Goal: Transaction & Acquisition: Purchase product/service

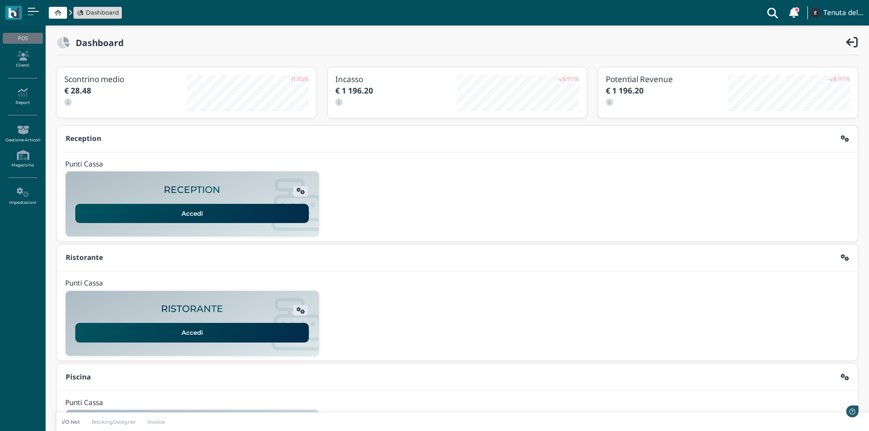
click at [216, 209] on link "Accedi" at bounding box center [192, 213] width 234 height 19
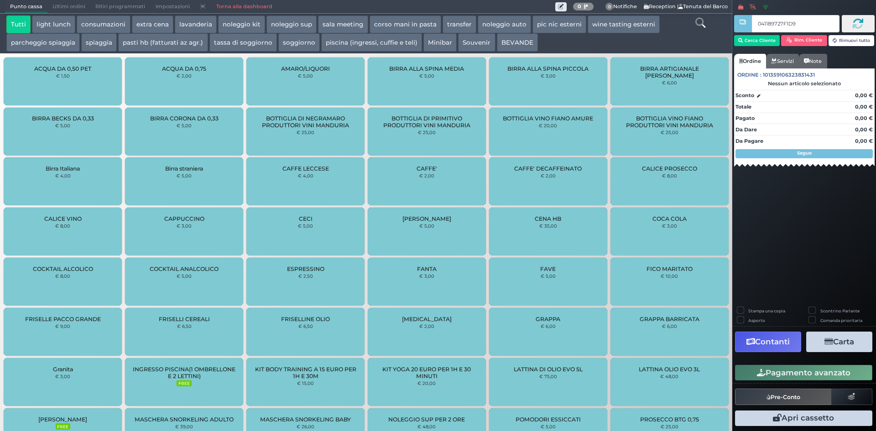
type input "041189727F1D91"
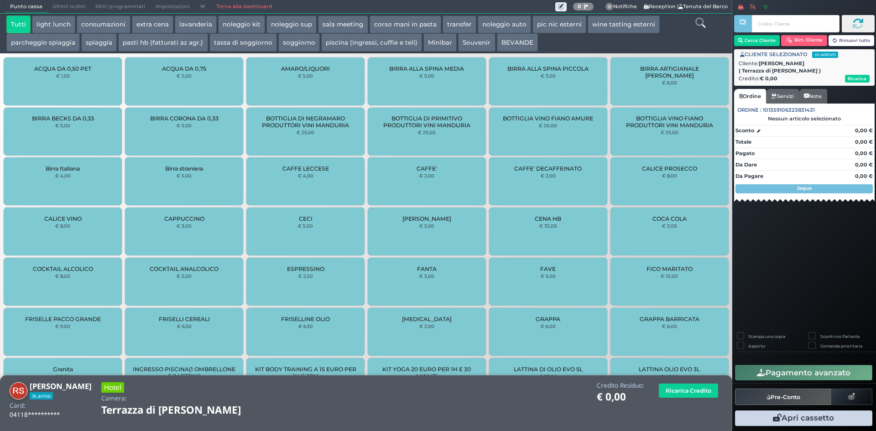
click at [369, 44] on button "piscina (ingressi, cuffie e teli)" at bounding box center [371, 42] width 101 height 18
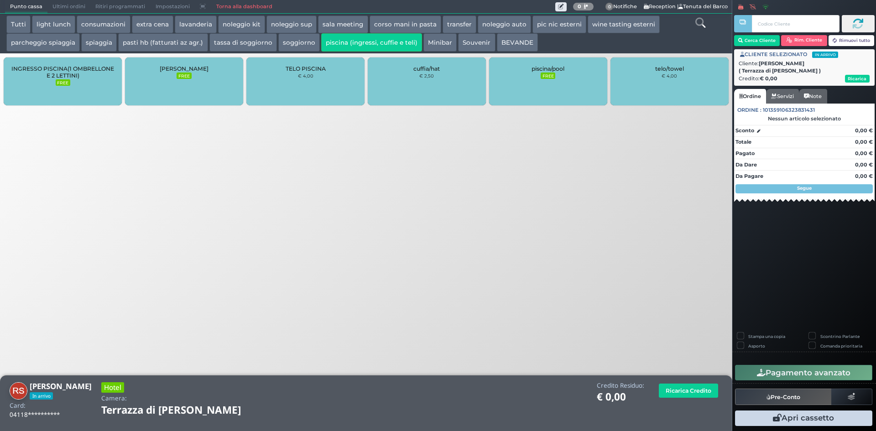
click at [314, 78] on div "TELO PISCINA € 4,00" at bounding box center [305, 81] width 118 height 48
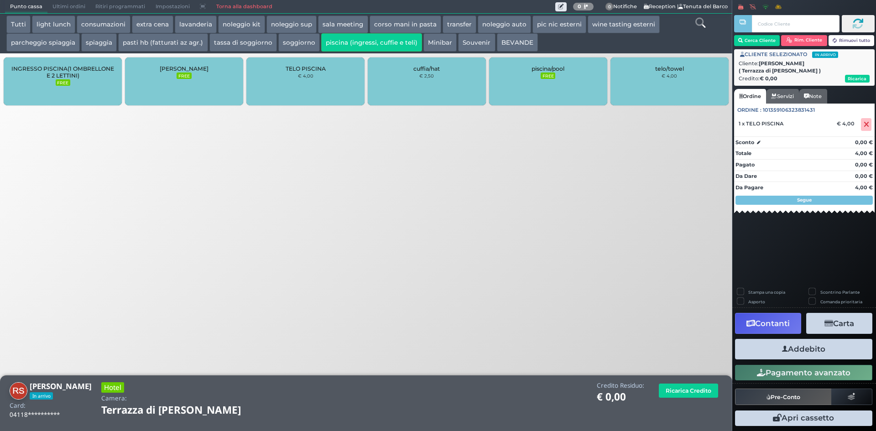
click at [319, 76] on div "TELO PISCINA € 4,00" at bounding box center [305, 81] width 118 height 48
click at [421, 74] on small "€ 2,50" at bounding box center [426, 75] width 15 height 5
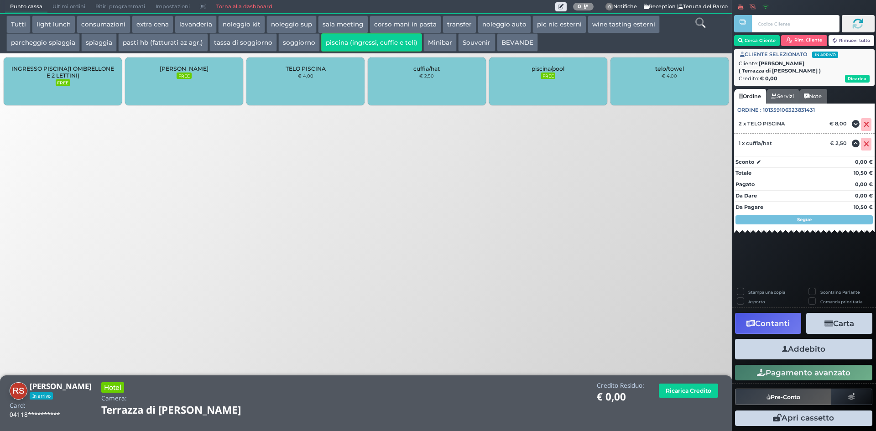
click at [421, 74] on small "€ 2,50" at bounding box center [426, 75] width 15 height 5
click at [809, 349] on button "Addebito" at bounding box center [803, 349] width 137 height 21
